Goal: Navigation & Orientation: Find specific page/section

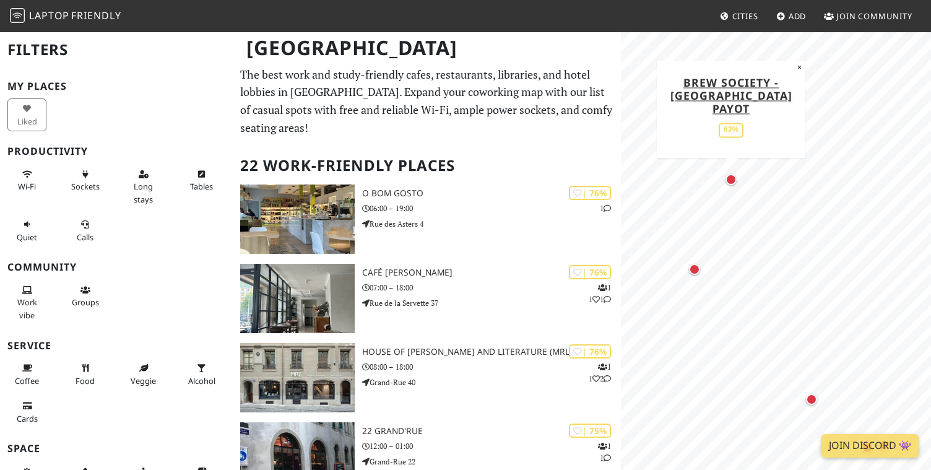
click at [732, 179] on div "Map marker" at bounding box center [730, 179] width 11 height 11
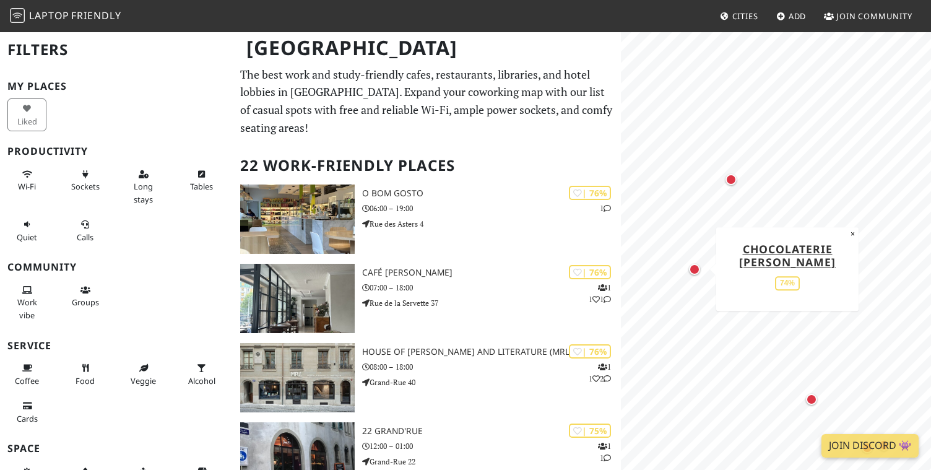
click at [692, 272] on div "Map marker" at bounding box center [694, 269] width 11 height 11
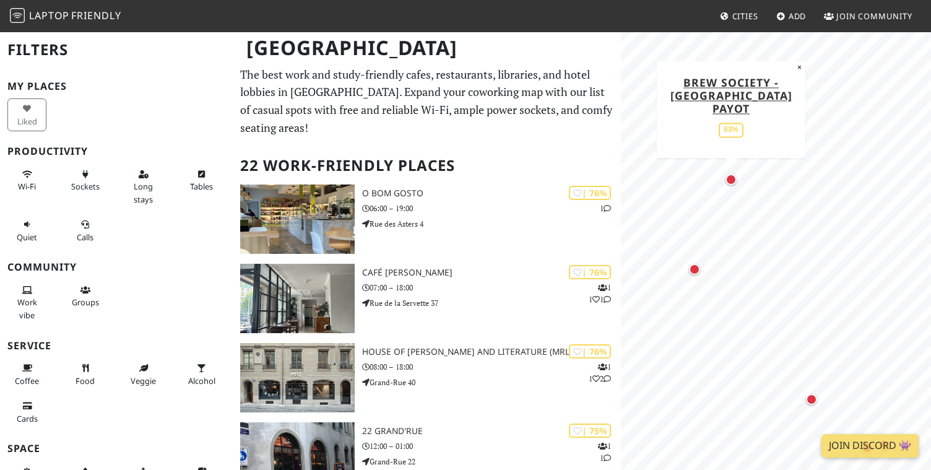
click at [728, 179] on div "Map marker" at bounding box center [730, 179] width 11 height 11
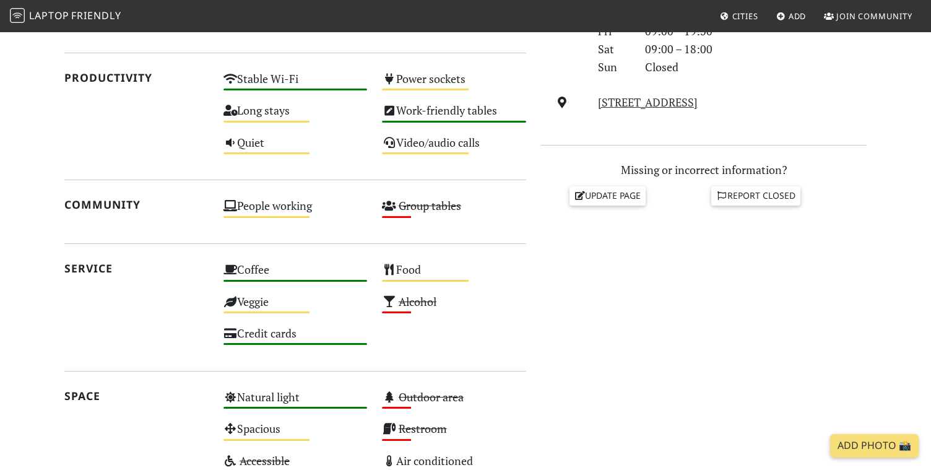
scroll to position [465, 0]
